Goal: Book appointment/travel/reservation

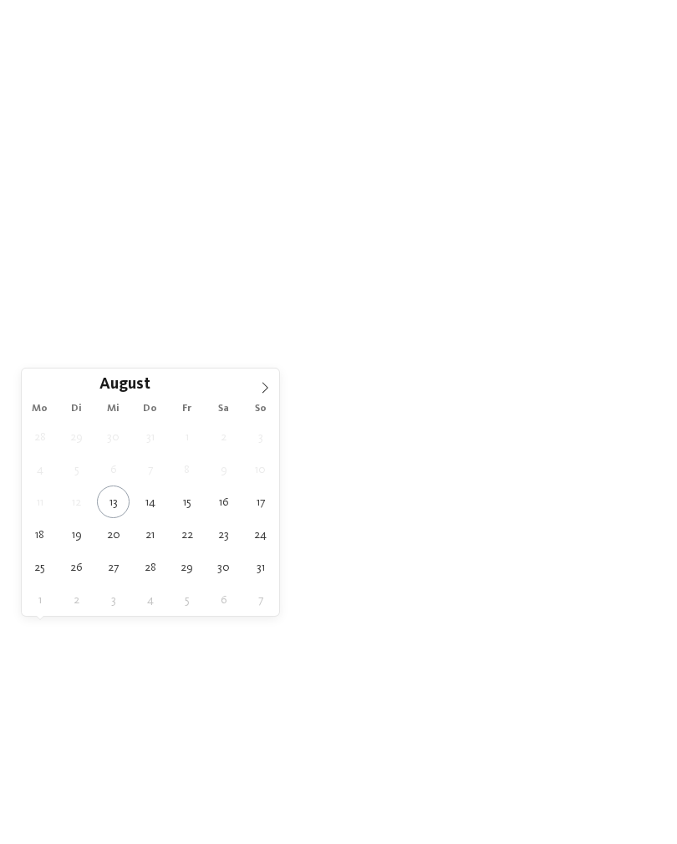
type div "[DATE]"
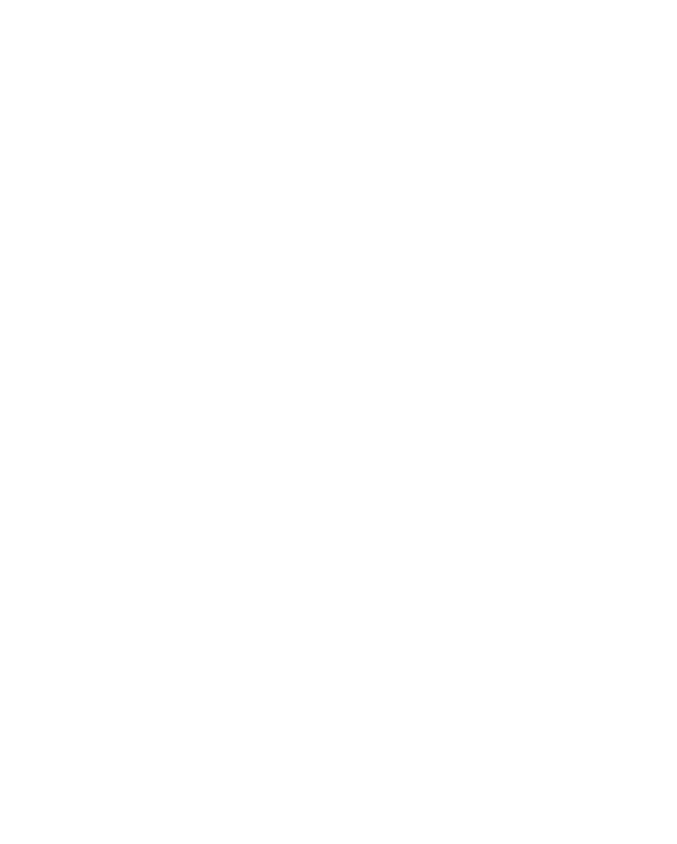
click at [266, 616] on span "Region" at bounding box center [249, 610] width 45 height 12
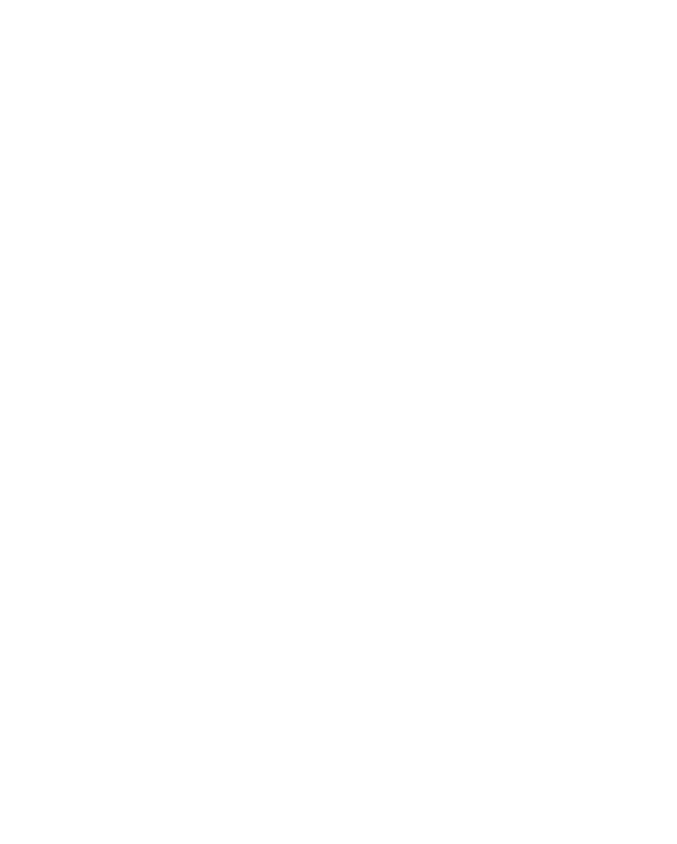
scroll to position [22, 0]
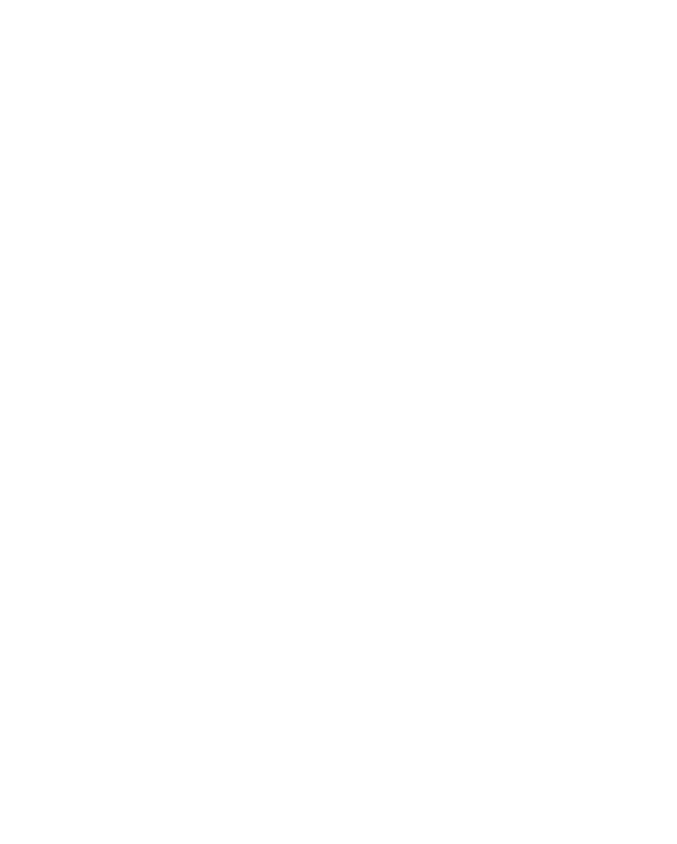
click at [434, 398] on div at bounding box center [438, 406] width 17 height 17
click at [381, 515] on div "übernehmen" at bounding box center [338, 531] width 217 height 33
click at [369, 594] on span "Meine Wünsche" at bounding box center [351, 588] width 65 height 12
click at [368, 731] on span "übernehmen" at bounding box center [338, 737] width 71 height 12
click at [618, 603] on link "Hotel finden" at bounding box center [611, 587] width 87 height 29
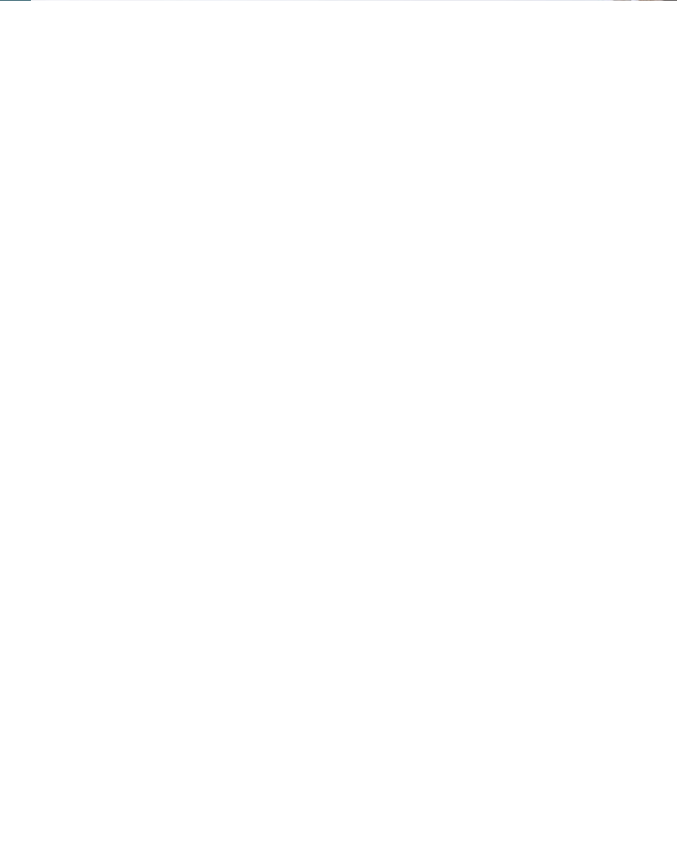
scroll to position [282, 0]
click at [266, 334] on span "Region" at bounding box center [249, 329] width 45 height 12
click at [472, 256] on icon at bounding box center [473, 270] width 36 height 29
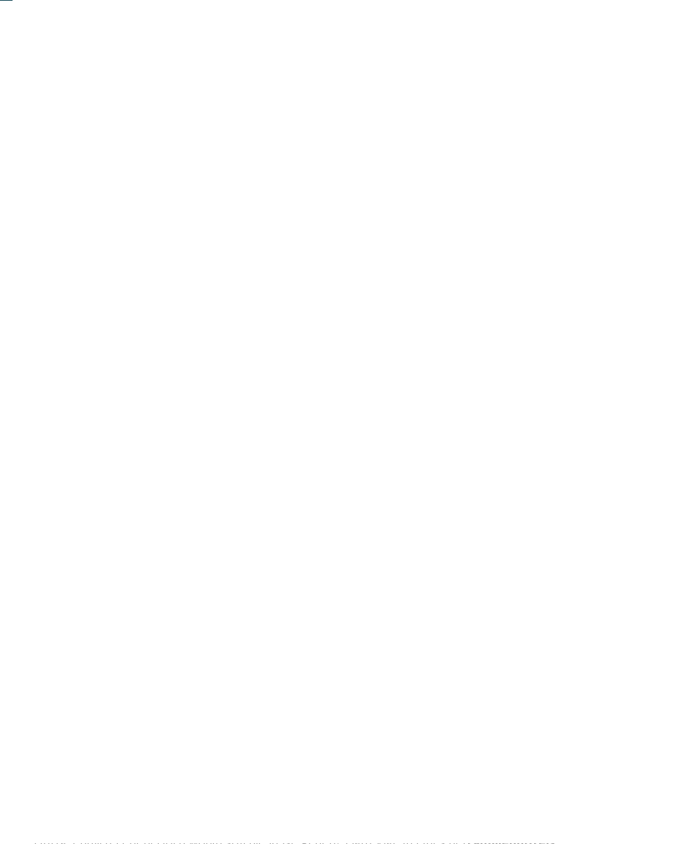
scroll to position [0, 0]
